Goal: Navigation & Orientation: Find specific page/section

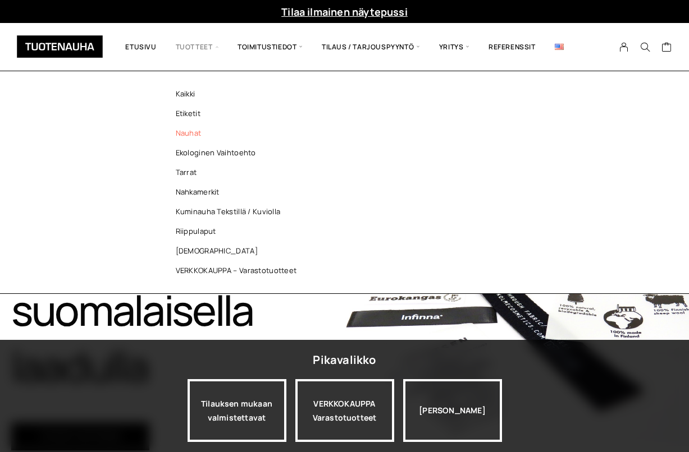
click at [191, 133] on link "Nauhat" at bounding box center [239, 133] width 163 height 20
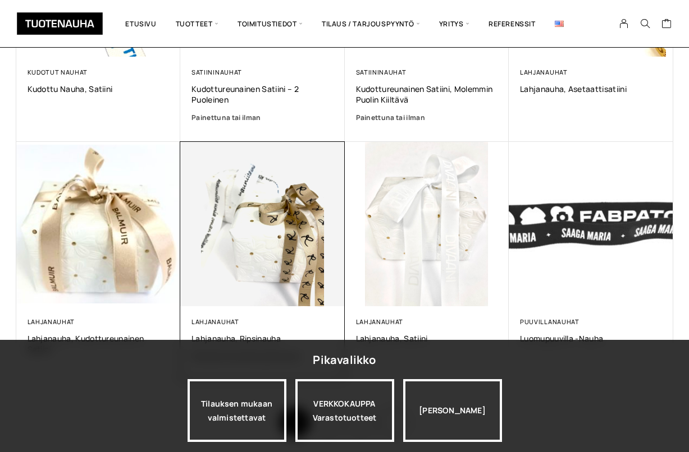
scroll to position [726, 0]
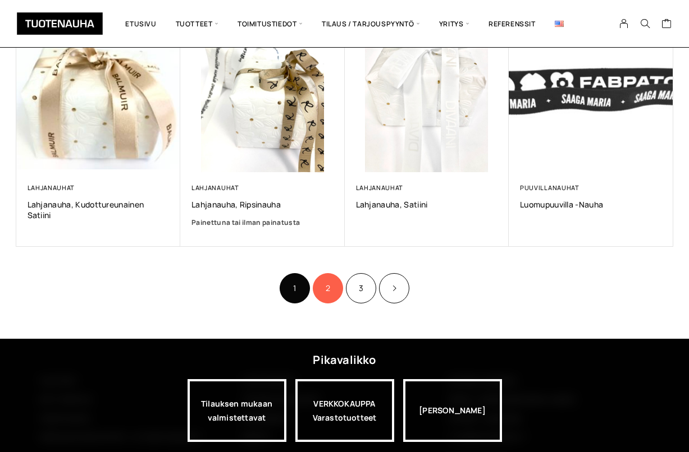
click at [327, 294] on link "2" at bounding box center [328, 288] width 30 height 30
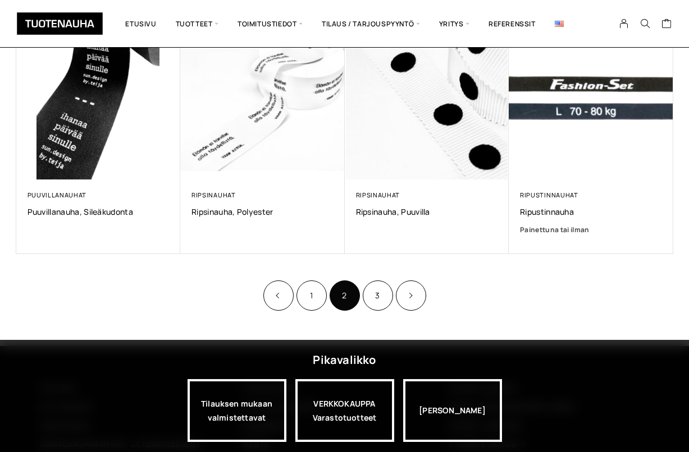
scroll to position [737, 0]
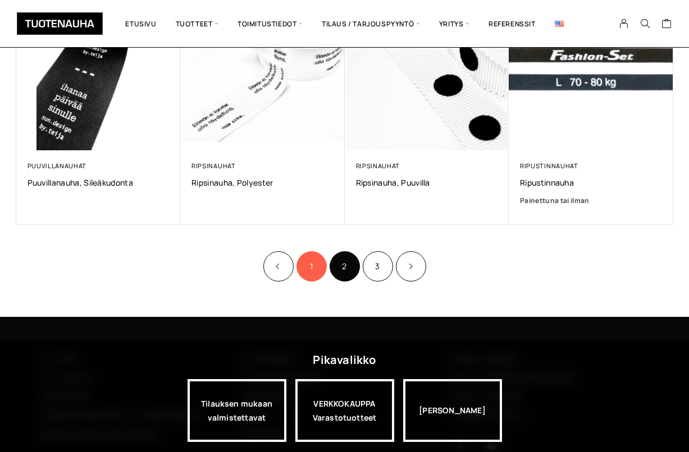
click at [304, 264] on link "1" at bounding box center [311, 266] width 30 height 30
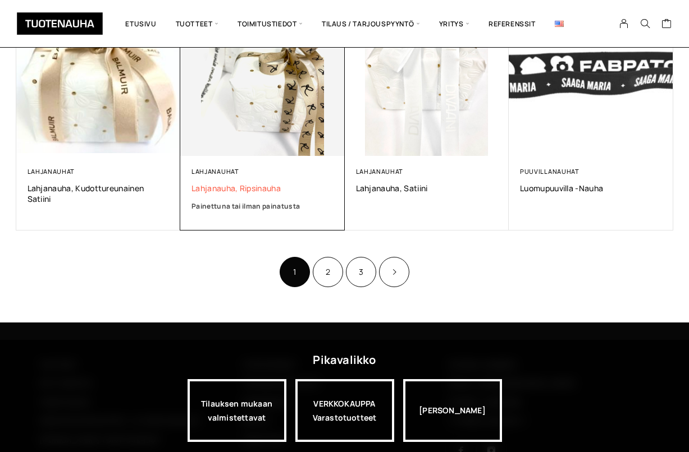
scroll to position [750, 0]
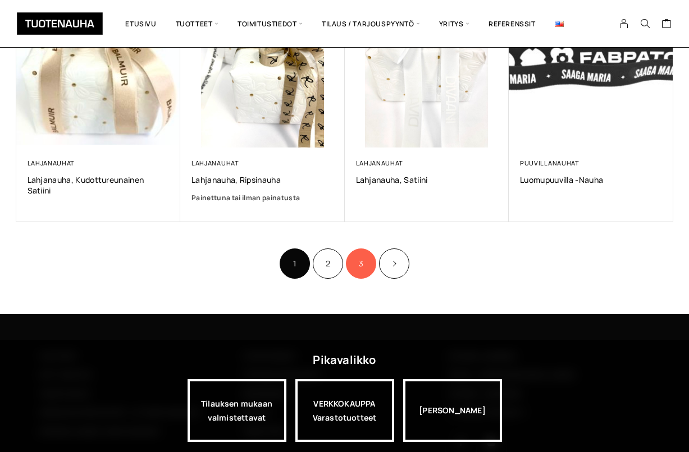
click at [359, 265] on link "3" at bounding box center [361, 264] width 30 height 30
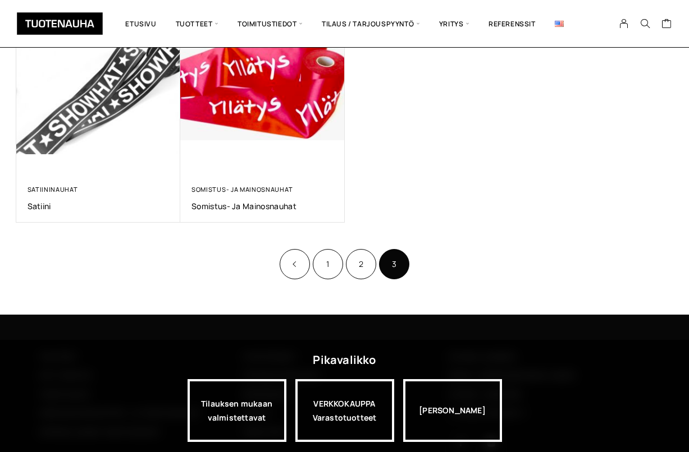
scroll to position [244, 0]
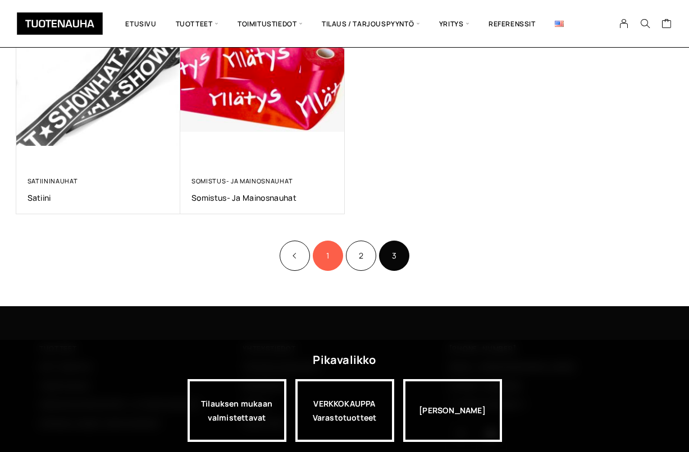
click at [331, 259] on link "1" at bounding box center [328, 256] width 30 height 30
